Goal: Navigation & Orientation: Find specific page/section

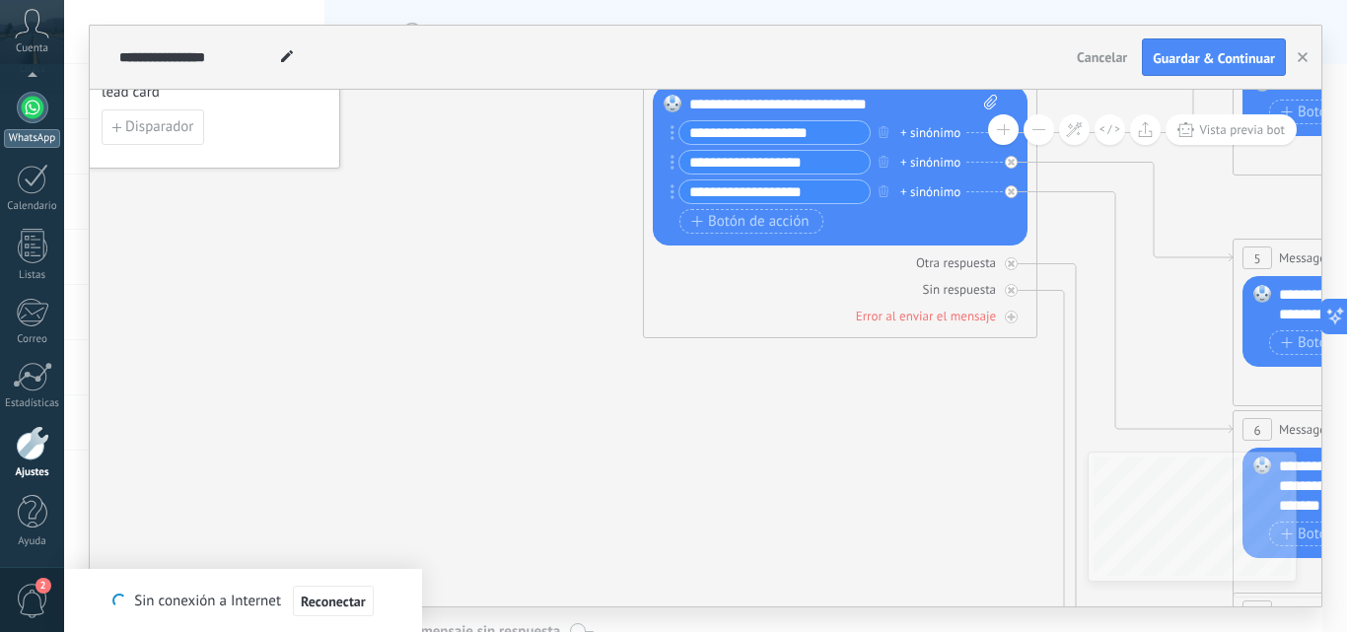
click at [33, 107] on div at bounding box center [33, 108] width 32 height 32
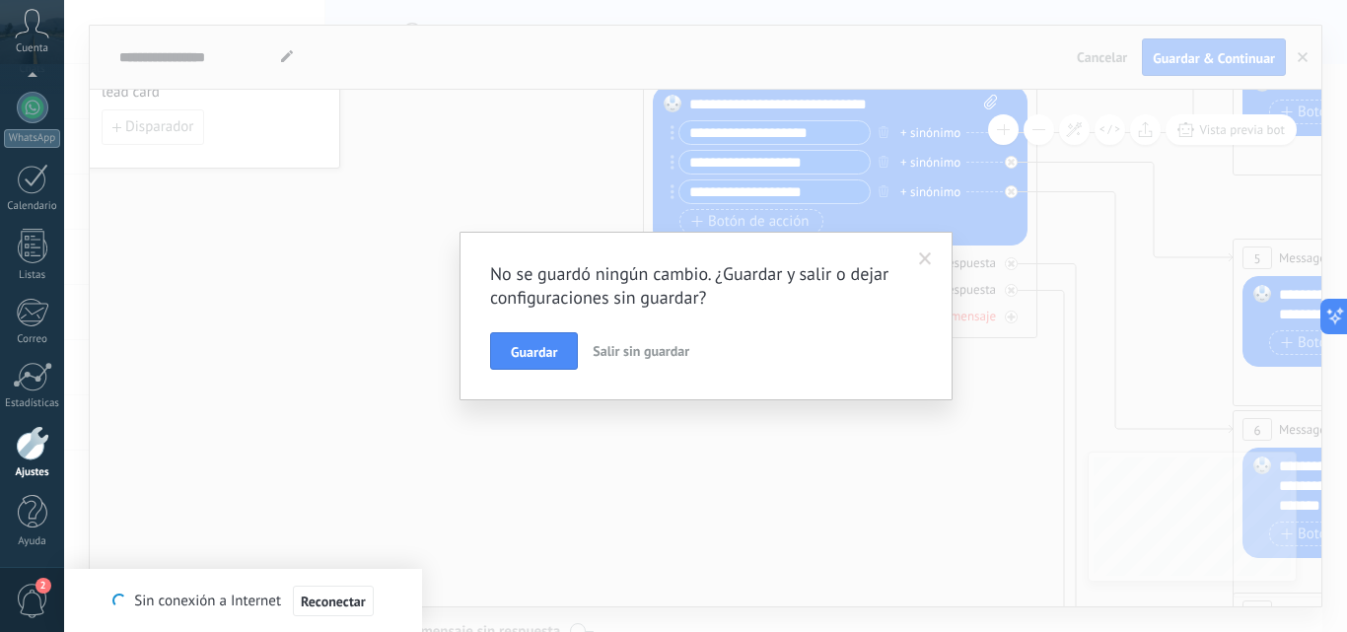
click at [630, 350] on span "Salir sin guardar" at bounding box center [641, 351] width 97 height 18
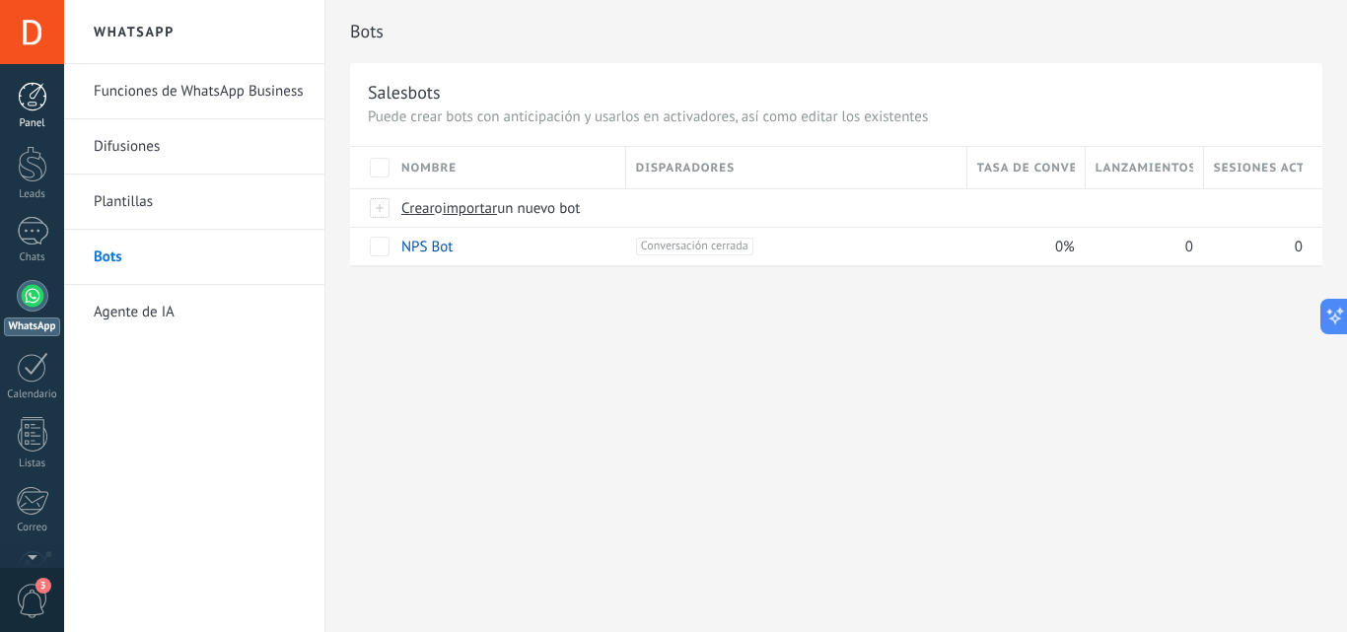
click at [28, 106] on div at bounding box center [33, 97] width 30 height 30
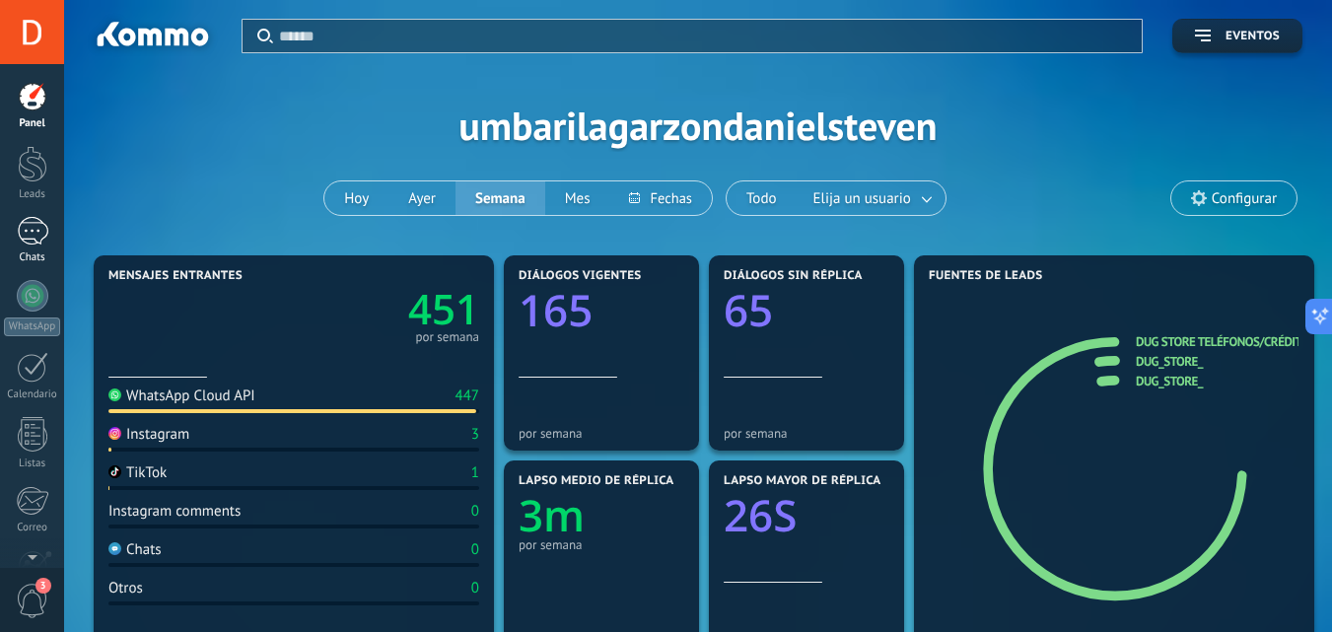
click at [50, 222] on link "Chats" at bounding box center [32, 240] width 64 height 47
